Goal: Obtain resource: Obtain resource

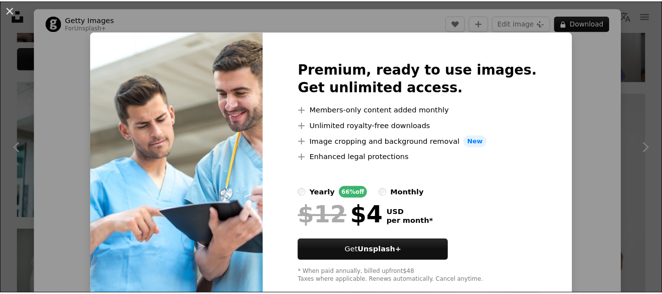
scroll to position [21, 0]
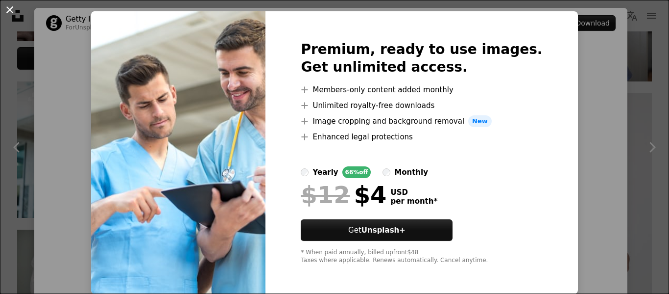
click at [8, 8] on button "An X shape" at bounding box center [10, 10] width 12 height 12
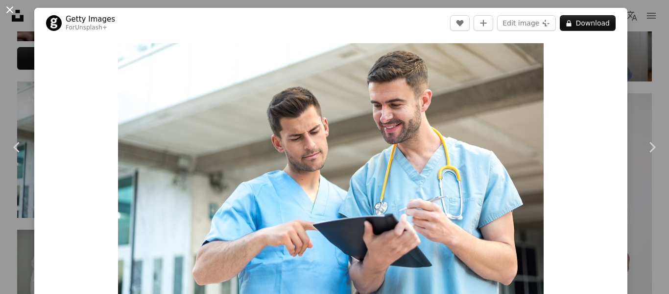
click at [9, 10] on button "An X shape" at bounding box center [10, 10] width 12 height 12
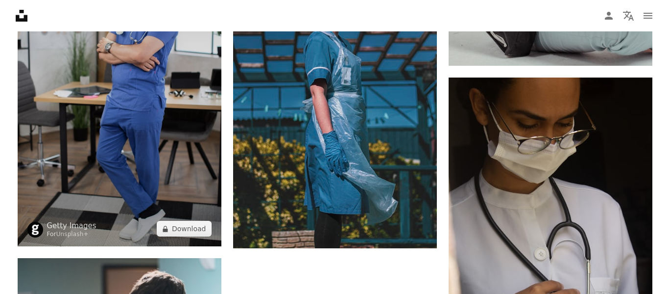
scroll to position [1421, 0]
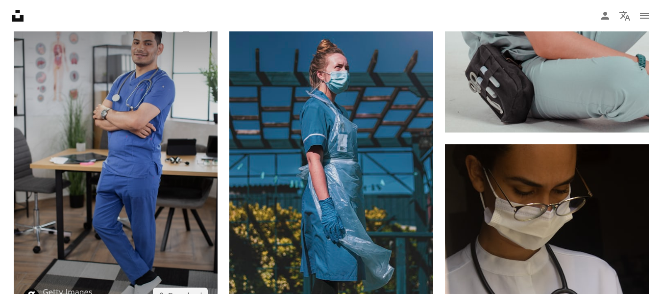
click at [108, 138] on img at bounding box center [116, 160] width 204 height 306
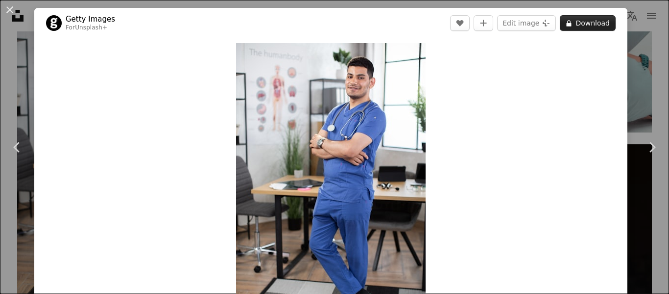
click at [581, 21] on button "A lock Download" at bounding box center [588, 23] width 56 height 16
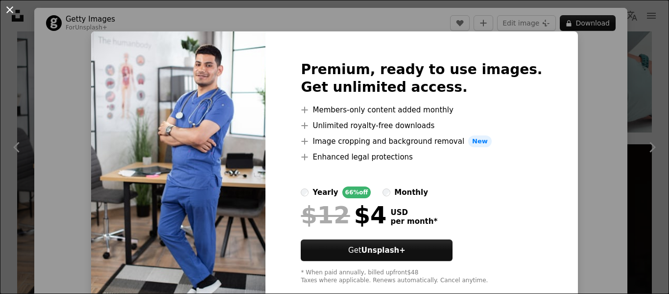
click at [14, 10] on button "An X shape" at bounding box center [10, 10] width 12 height 12
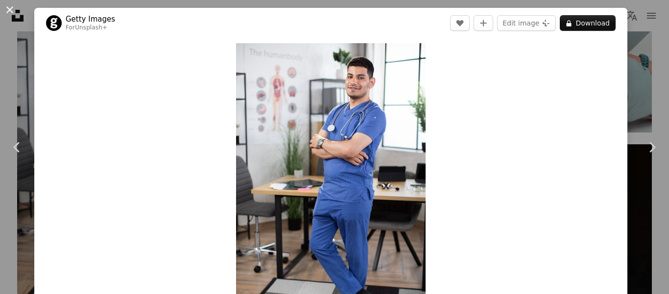
click at [11, 6] on button "An X shape" at bounding box center [10, 10] width 12 height 12
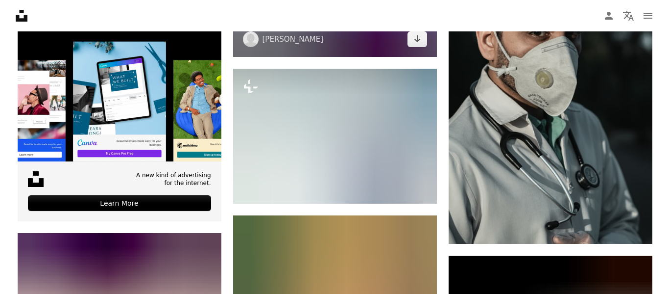
scroll to position [2107, 0]
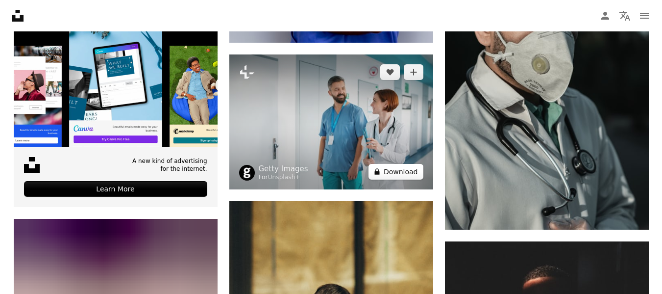
click at [397, 171] on button "A lock Download" at bounding box center [396, 172] width 55 height 16
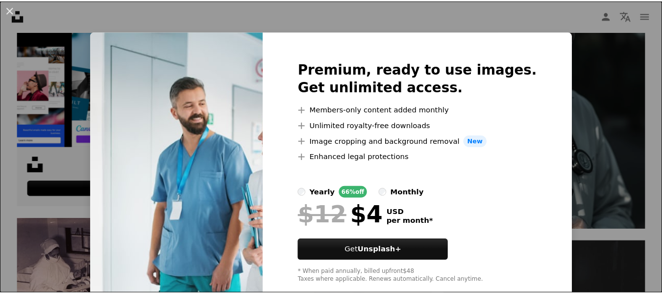
scroll to position [21, 0]
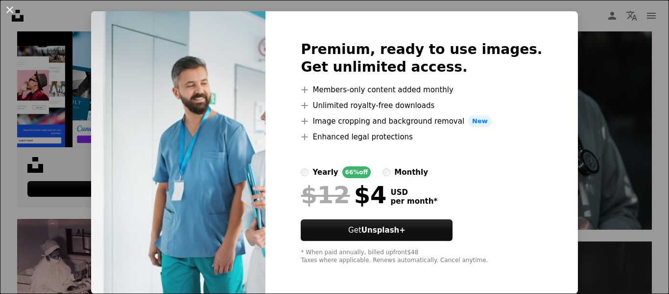
click at [10, 8] on button "An X shape" at bounding box center [10, 10] width 12 height 12
